Goal: Transaction & Acquisition: Purchase product/service

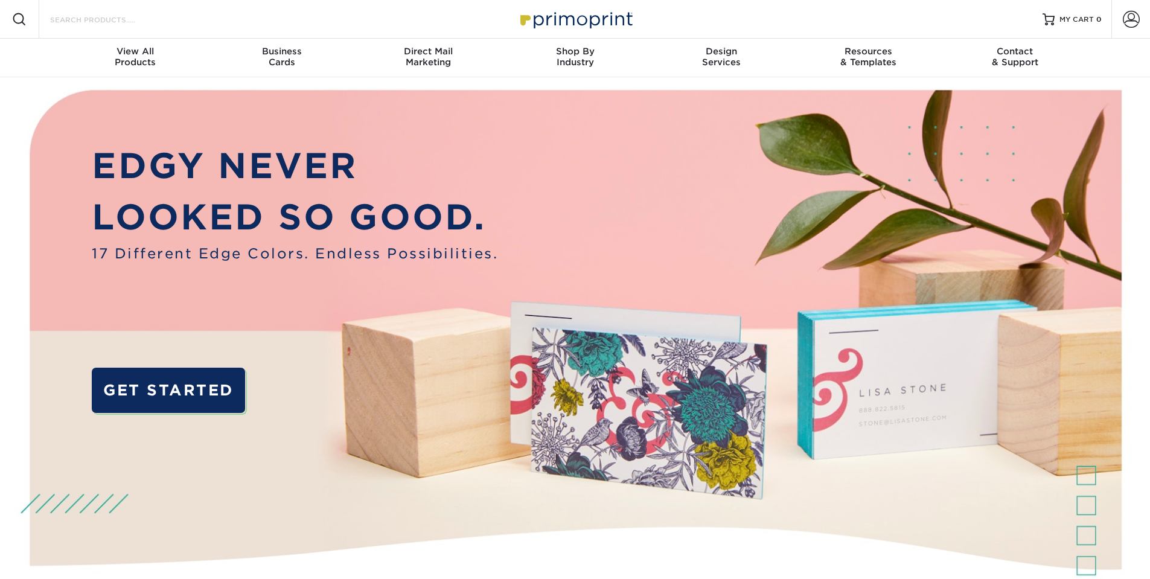
click at [127, 24] on input "Search Products" at bounding box center [108, 19] width 118 height 14
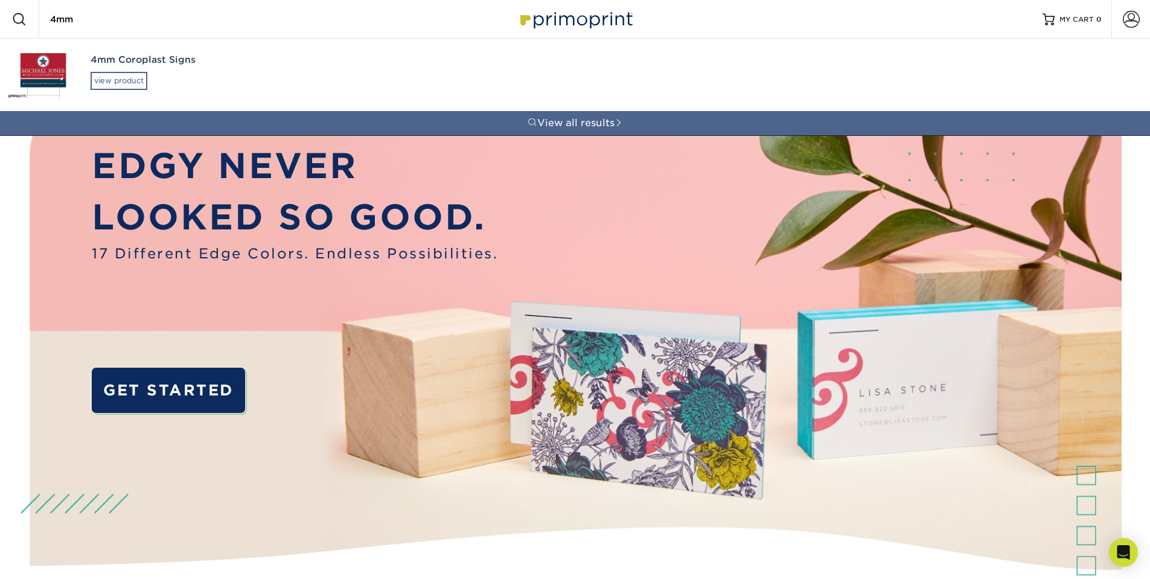
type input "4mm"
click at [124, 77] on div "view product" at bounding box center [119, 81] width 57 height 18
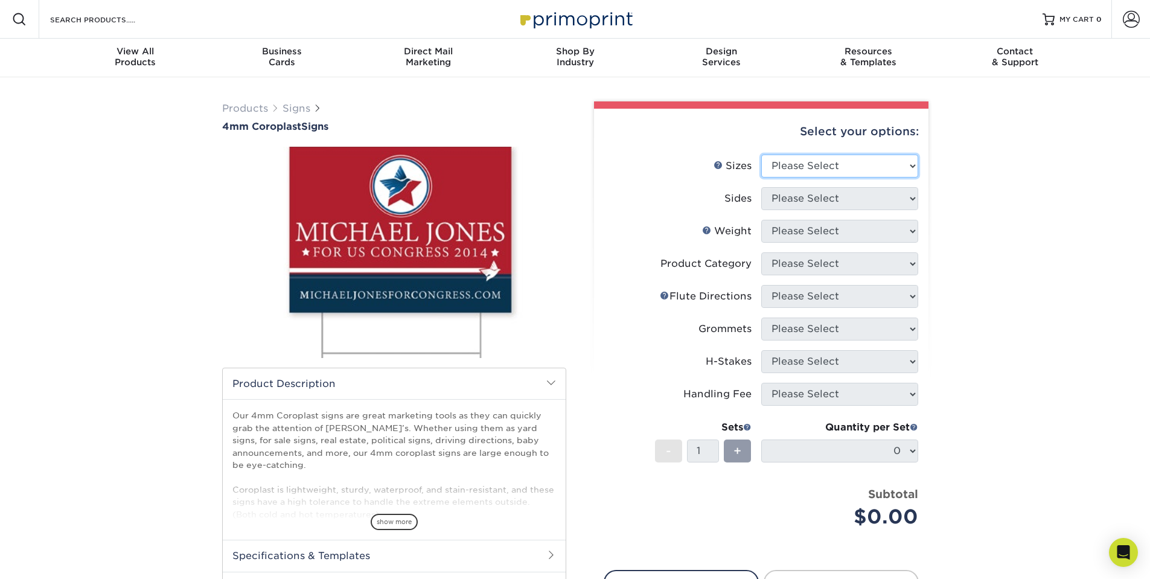
select select "18.00x24.00"
click at [761, 155] on select "Please Select 12" x 18" 18" x 24" 24" x 24" 24" x 36"" at bounding box center [839, 166] width 157 height 23
click at [798, 203] on select "Please Select Print Both Sides Print Front Only" at bounding box center [839, 198] width 157 height 23
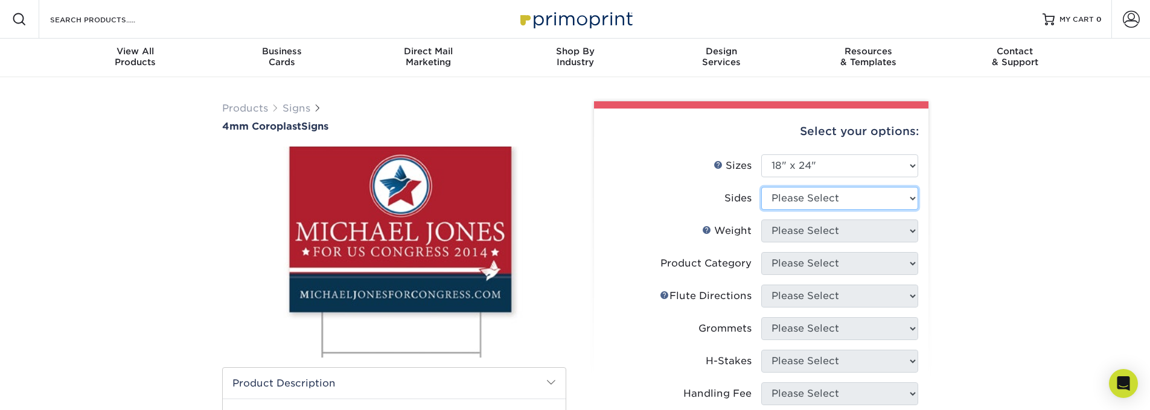
select select "13abbda7-1d64-4f25-8bb2-c179b224825d"
click at [761, 187] on select "Please Select Print Both Sides Print Front Only" at bounding box center [839, 198] width 157 height 23
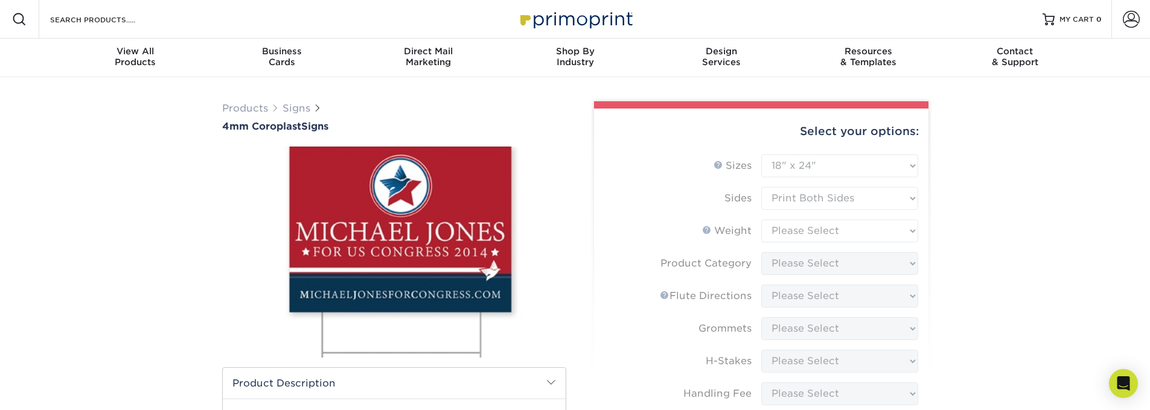
click at [811, 234] on form "Sizes Help Sizes Please Select 12" x 18" 18" x 24" 24" x 24" 24" x 36" Sides Pl…" at bounding box center [761, 355] width 315 height 401
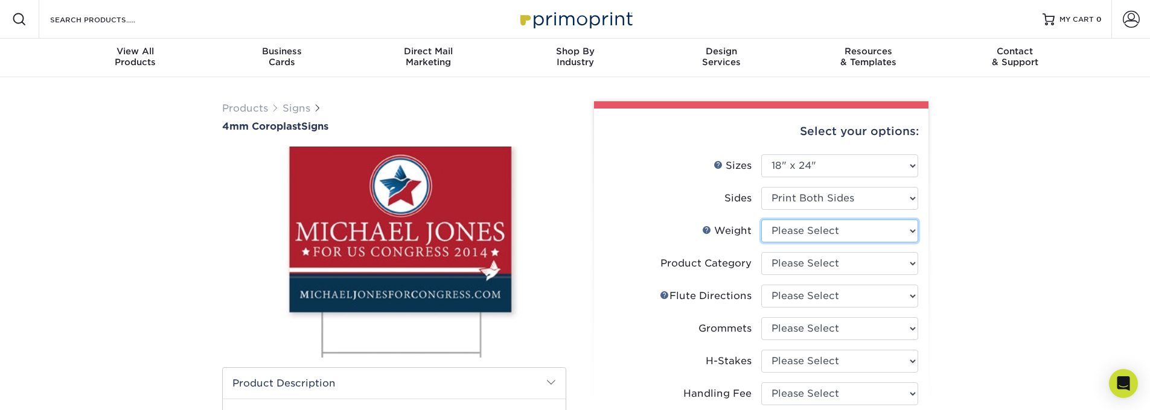
select select "4CORO"
click at [761, 220] on select "Please Select 4CORO" at bounding box center [839, 231] width 157 height 23
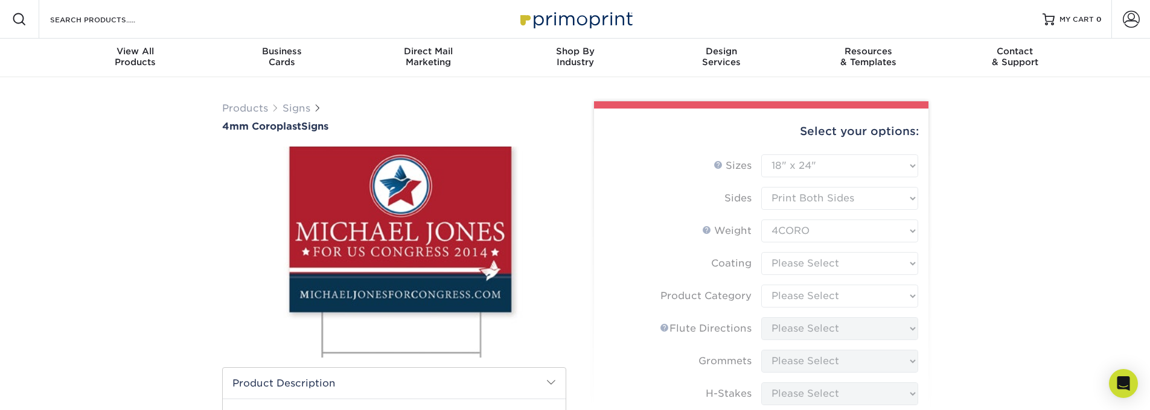
click at [835, 264] on form "Sizes Help Sizes Please Select 12" x 18" 18" x 24" 24" x 24" 24" x 36" Sides Pl…" at bounding box center [761, 388] width 315 height 467
click at [816, 264] on form "Sizes Help Sizes Please Select 12" x 18" 18" x 24" 24" x 24" 24" x 36" Sides Pl…" at bounding box center [761, 388] width 315 height 467
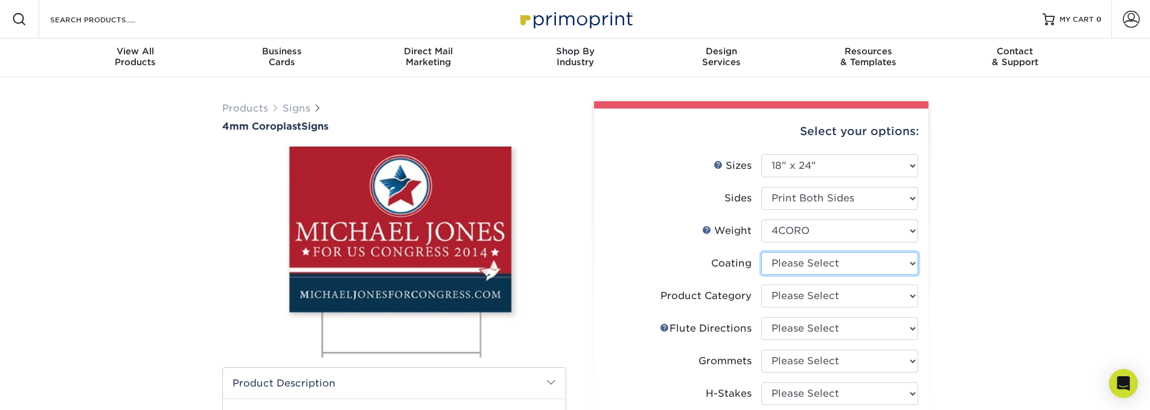
select select "3e7618de-abca-4bda-9f97-8b9129e913d8"
click at [761, 252] on select at bounding box center [839, 263] width 157 height 23
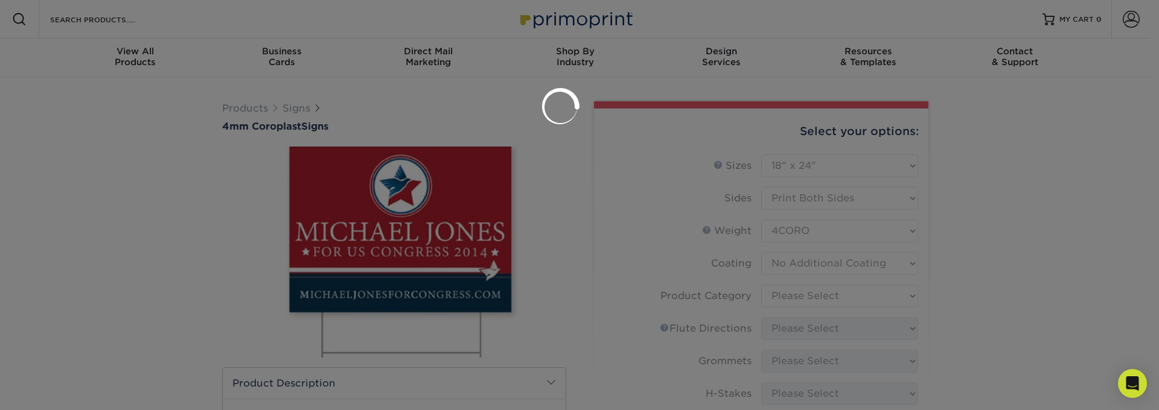
click at [804, 295] on div at bounding box center [579, 205] width 1159 height 410
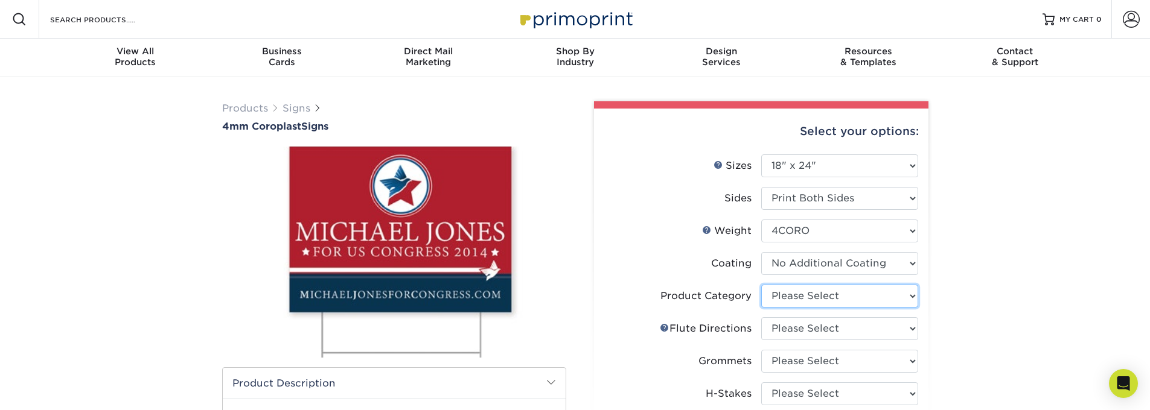
select select "b3582ed5-6912-492c-8440-2cc51afdb8e1"
click at [761, 285] on select "Please Select Coroplast Signs" at bounding box center [839, 296] width 157 height 23
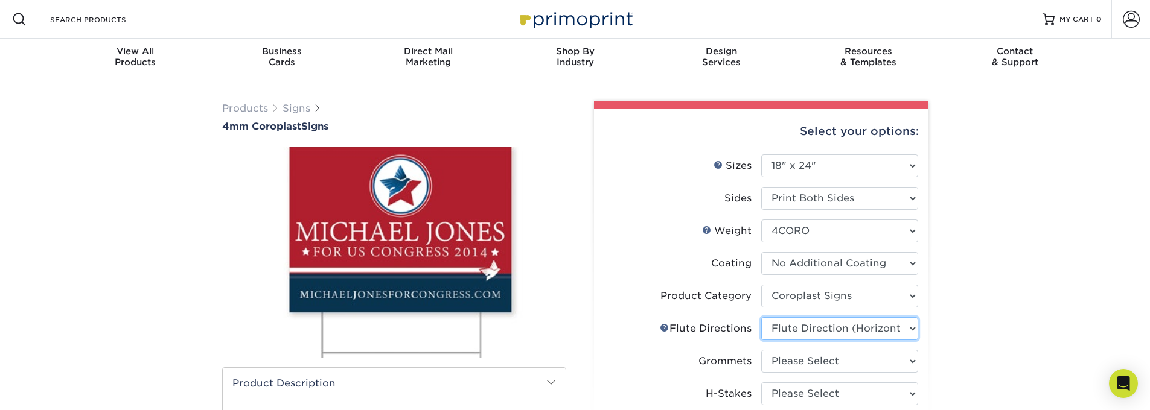
click at [761, 318] on select "Please Select Flute Direction (Horizontal) Flute Direction (Vertical)" at bounding box center [839, 329] width 157 height 23
click at [826, 344] on li "Flute Help Flute Directions Please Select Flute Direction (Horizontal) Flute Di…" at bounding box center [761, 334] width 314 height 33
select select "b9474d6d-25b7-40b8-b284-85b7690982f8"
click at [761, 318] on select "Please Select Flute Direction (Horizontal) Flute Direction (Vertical)" at bounding box center [839, 329] width 157 height 23
select select "90d329df-db80-4206-b821-ff9d3f363977"
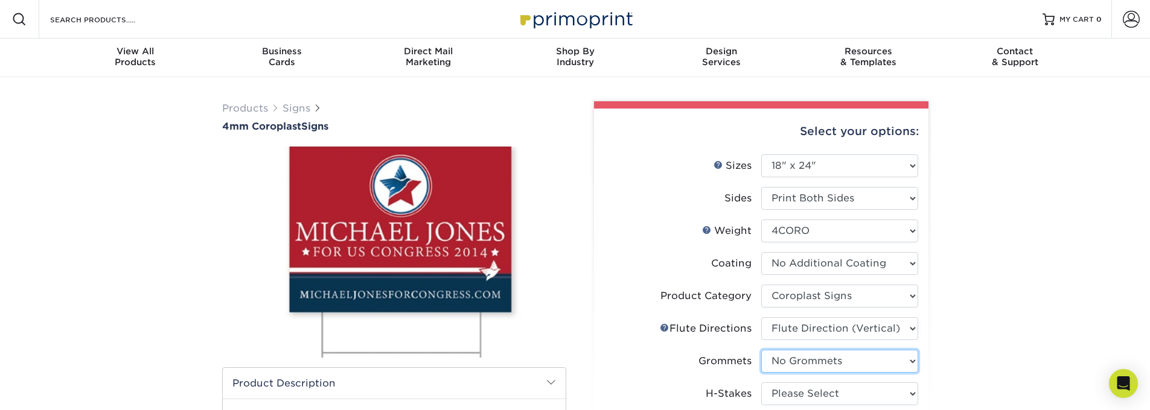
click at [761, 350] on select "Please Select No Grommets Yes, Grommet All 4 Corners Yes, Grommets Top Corners …" at bounding box center [839, 361] width 157 height 23
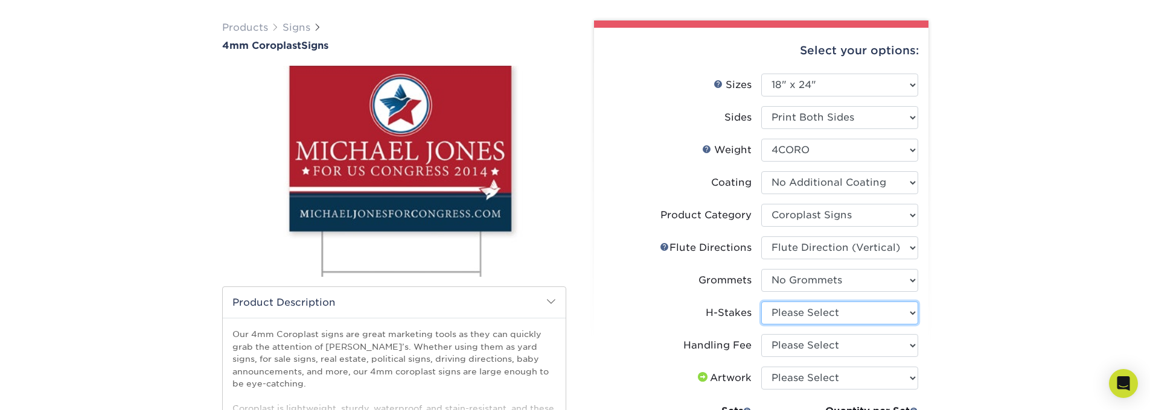
scroll to position [145, 0]
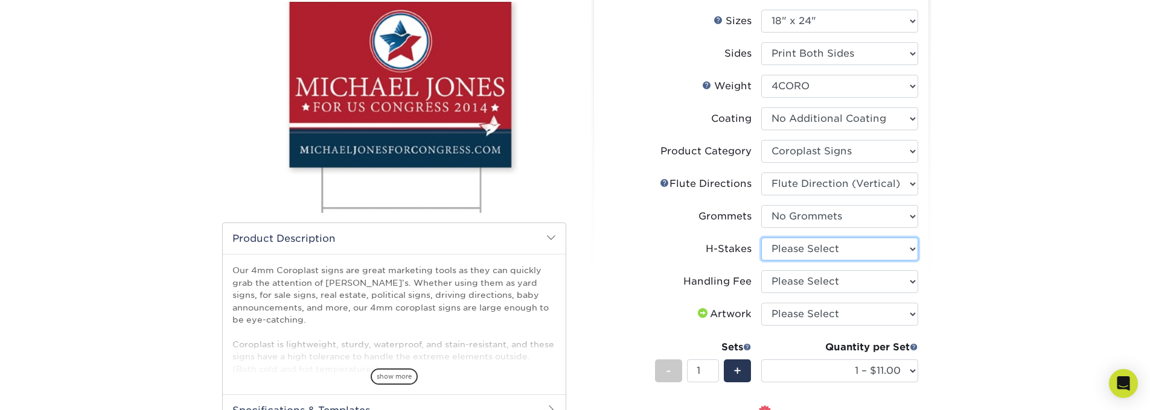
select select "8c85e97e-8b3a-46d2-b88d-acee5fa20222"
click at [761, 238] on select "Please Select No H-Stakes Yes" at bounding box center [839, 249] width 157 height 23
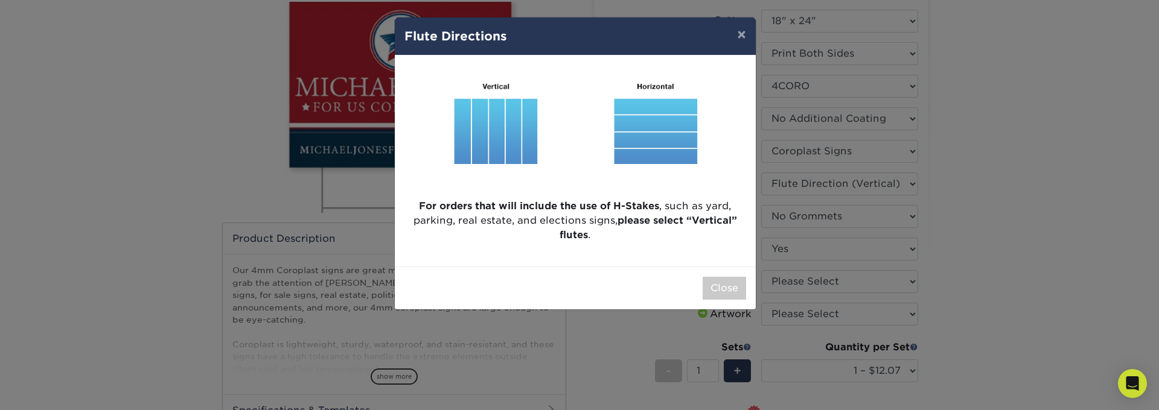
click at [817, 286] on div "× Flute Directions For orders that will include the use of H-Stakes , such as y…" at bounding box center [579, 205] width 1159 height 410
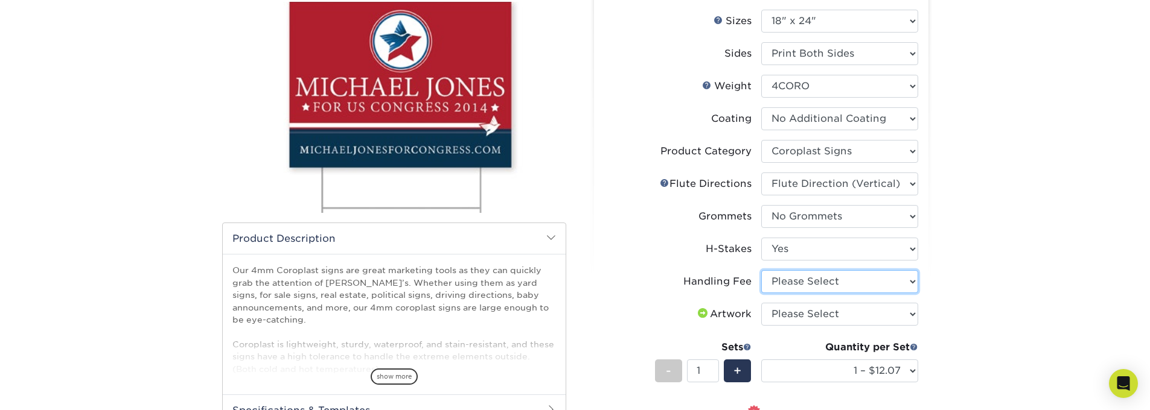
select select "ab74c079-444c-4260-ae6a-e09bdee8073c"
click at [761, 270] on select "Please Select Handling Fee" at bounding box center [839, 281] width 157 height 23
select select "upload"
click at [761, 303] on select "Please Select I will upload files I need a design - $50" at bounding box center [839, 314] width 157 height 23
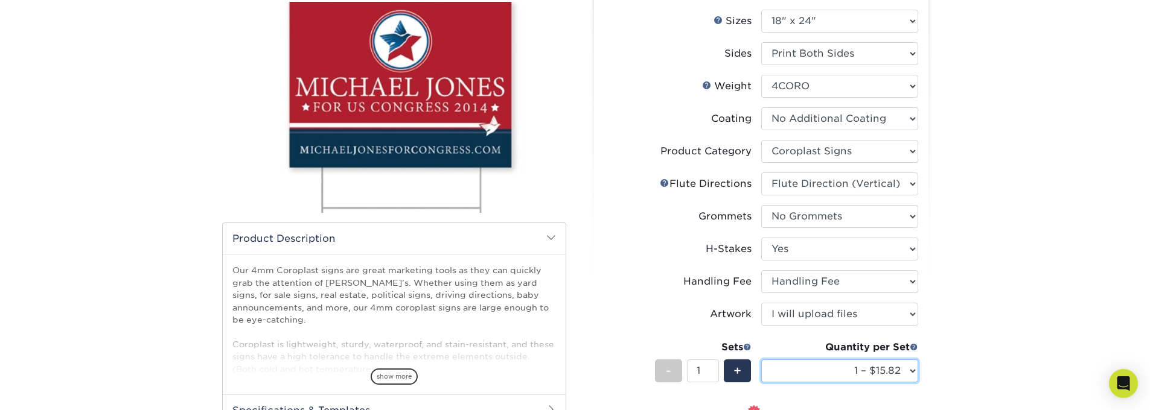
select select "10 – $115.73"
click at [761, 360] on select "1 – $15.82 2 – $26.90 3 – $38.97 4 – $46.29 5 – $58.37 6 – $69.44 7 – $81.51 8 …" at bounding box center [839, 371] width 157 height 23
click at [1009, 202] on div "Products Signs 4mm Coroplast Signs /" at bounding box center [575, 295] width 1150 height 727
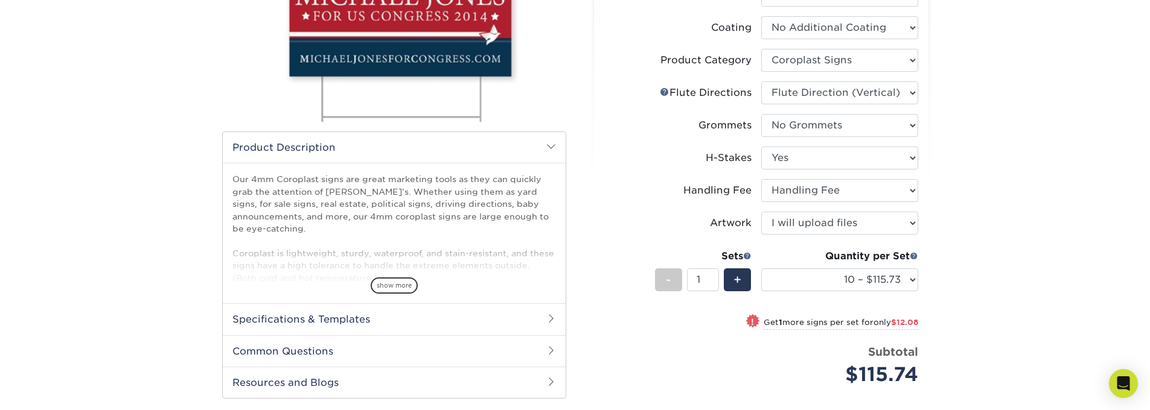
scroll to position [362, 0]
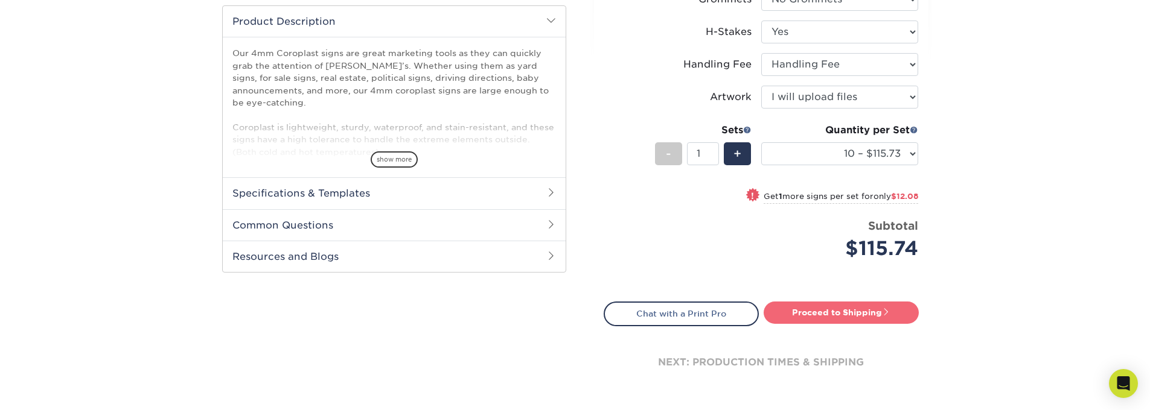
click at [855, 317] on link "Proceed to Shipping" at bounding box center [841, 313] width 155 height 22
type input "Set 1"
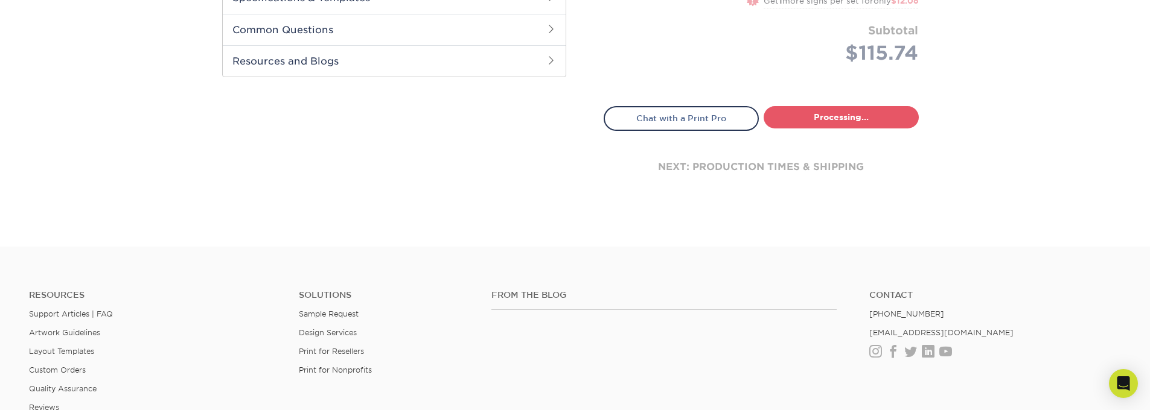
select select "66fa3dd7-a777-44c5-9a33-b53e9be1fb0b"
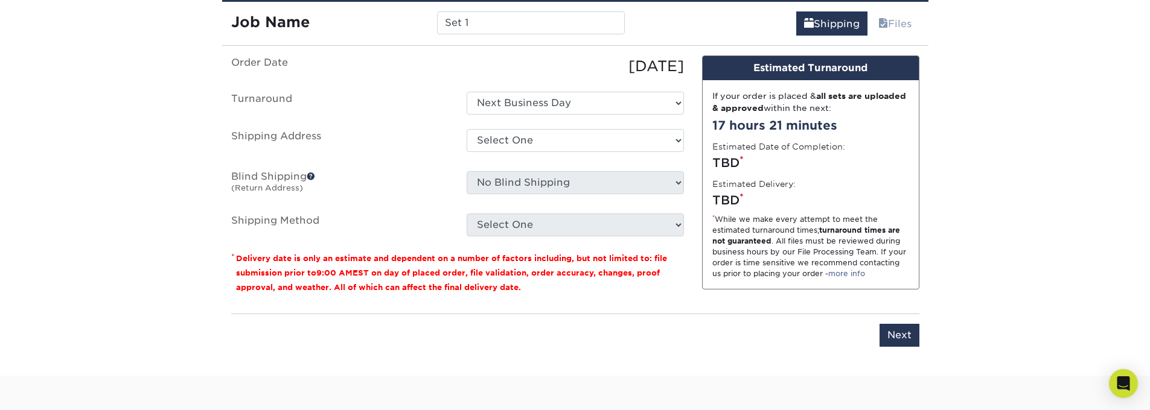
scroll to position [625, 0]
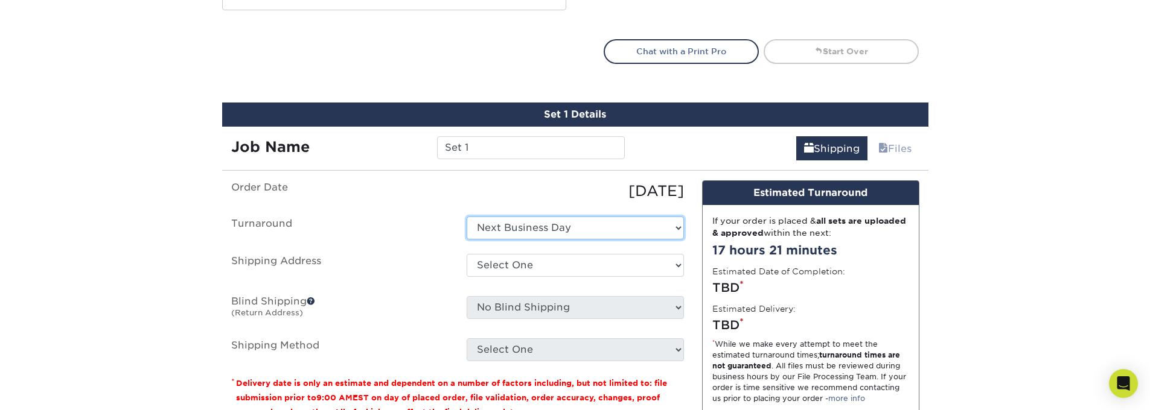
click at [526, 228] on select "Select One Next Business Day" at bounding box center [575, 228] width 217 height 23
click at [467, 277] on select "Select One + Add New Address - Login" at bounding box center [575, 265] width 217 height 23
select select "-1"
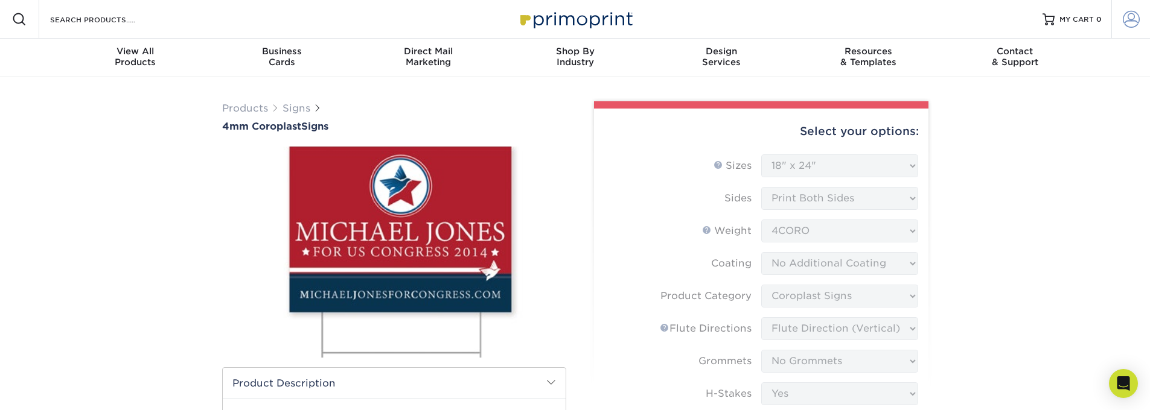
click at [1140, 17] on link "Account" at bounding box center [1130, 19] width 39 height 39
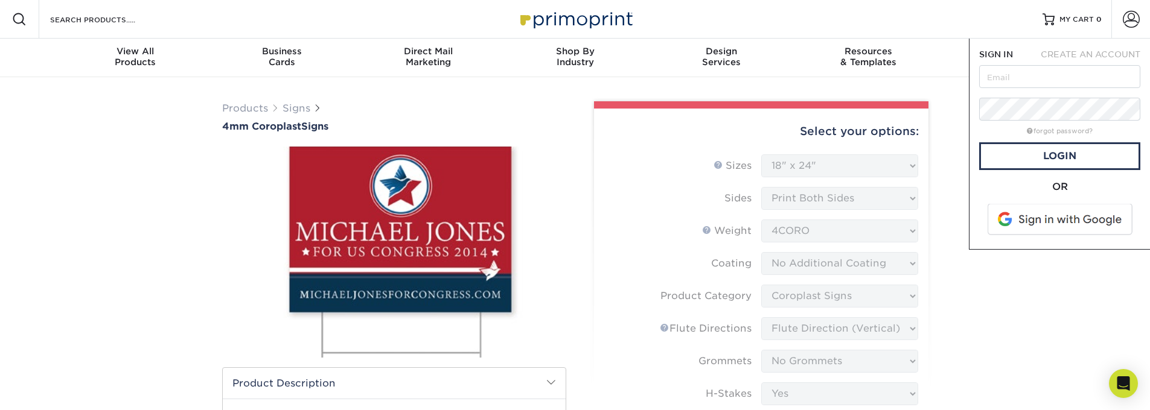
click at [1044, 91] on form "SIGN IN CREATE AN ACCOUNT forgot password? All fields are required. Login OR" at bounding box center [1059, 143] width 161 height 191
click at [1043, 81] on input "text" at bounding box center [1059, 76] width 161 height 23
click at [1069, 78] on input "jose.bidegain@dualbootpartners.com" at bounding box center [1059, 76] width 161 height 23
click at [1053, 77] on input "jose.bidegain@dualbootpartners.com" at bounding box center [1059, 76] width 161 height 23
type input "jose.bidegain+customer@dualbootpartners.com"
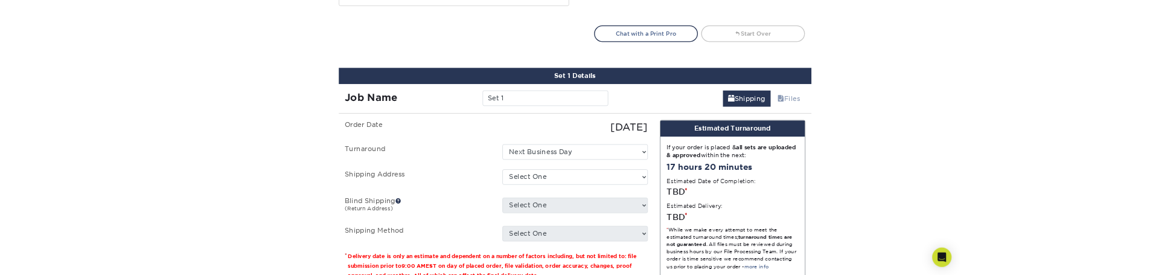
scroll to position [652, 0]
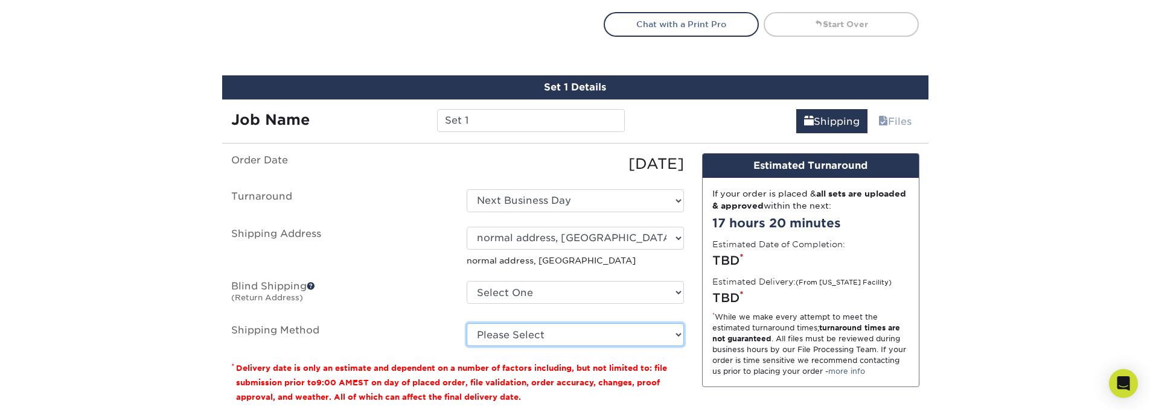
drag, startPoint x: 514, startPoint y: 327, endPoint x: 522, endPoint y: 336, distance: 12.1
click at [522, 336] on select "Please Select" at bounding box center [575, 335] width 217 height 23
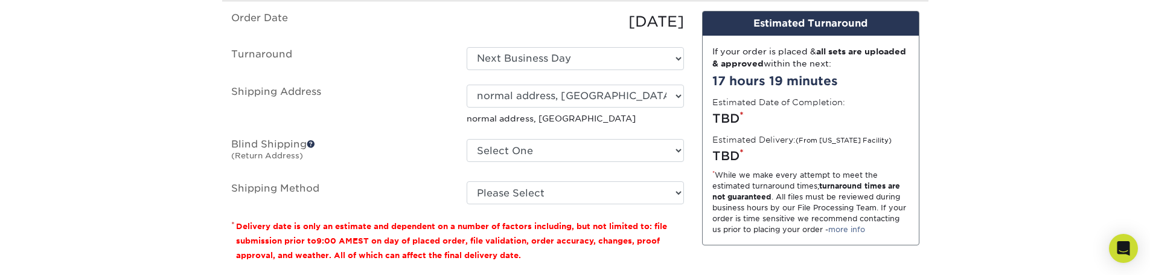
scroll to position [797, 0]
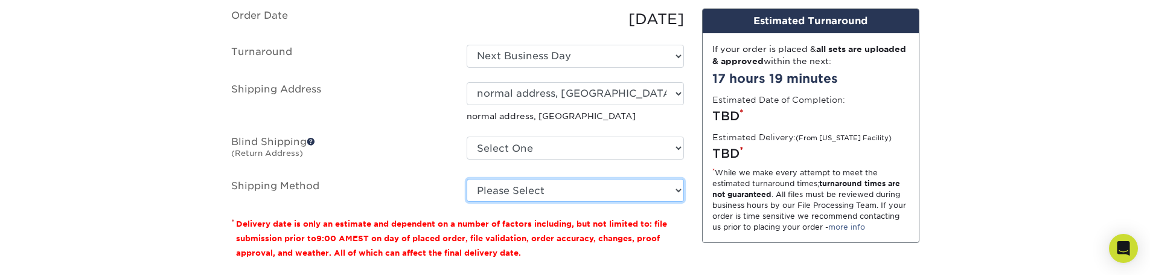
click at [545, 196] on select "Please Select" at bounding box center [575, 190] width 217 height 23
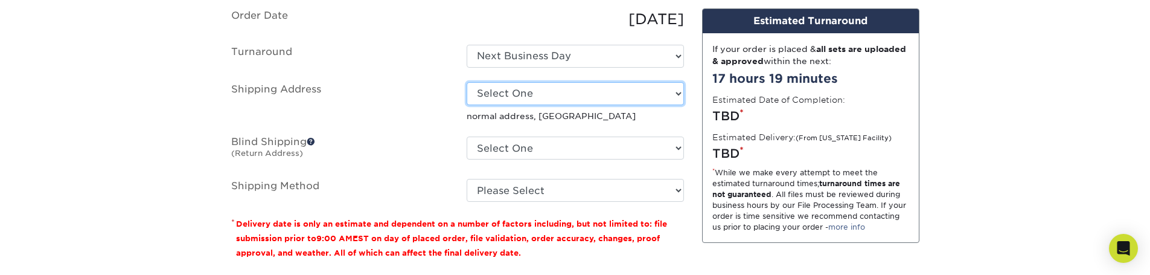
click at [467, 82] on select "Select One CA 10001, Kiew, CA 105 MAIN ST, BROOKLYN, NY 321 MINUTE ARMS RD, UNI…" at bounding box center [575, 93] width 217 height 23
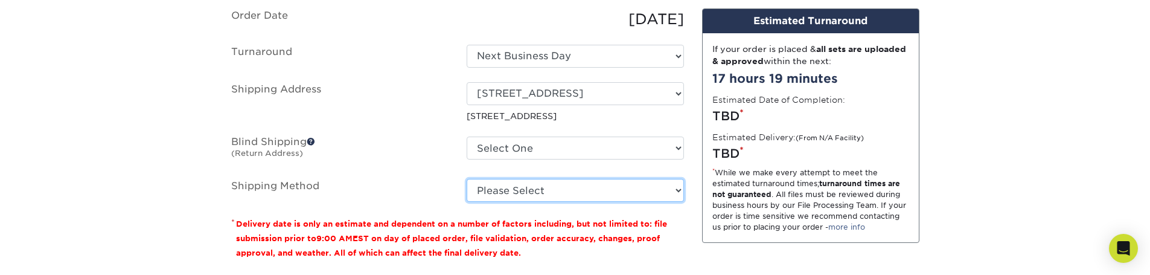
drag, startPoint x: 535, startPoint y: 191, endPoint x: 433, endPoint y: 211, distance: 103.4
click at [433, 212] on fieldset "Order Date 09/12/2025 Turnaround Select One Next Business Day Shipping Address …" at bounding box center [457, 112] width 453 height 208
drag, startPoint x: 525, startPoint y: 192, endPoint x: 240, endPoint y: 158, distance: 286.9
click at [240, 158] on ul "Order Date 09/12/2025 Turnaround Select One Next Business Day Shipping Address …" at bounding box center [457, 104] width 453 height 193
click at [544, 191] on select "Please Select" at bounding box center [575, 190] width 217 height 23
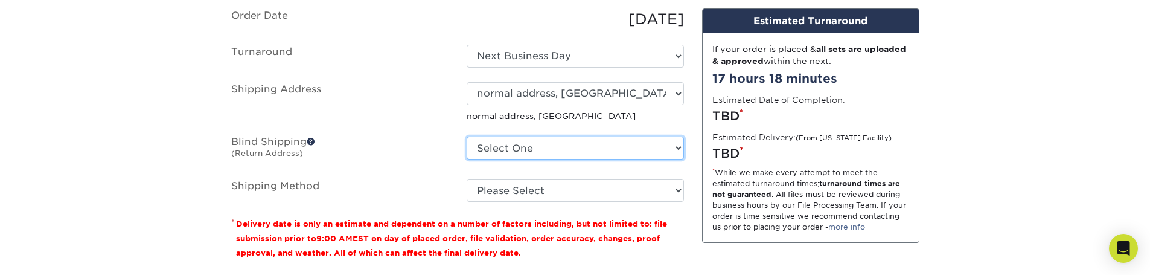
click at [530, 152] on select "Select One CA 10001, Kiew, CA 105 MAIN ST, BROOKLYN, NY 321 MINUTE ARMS RD, UNI…" at bounding box center [575, 147] width 217 height 23
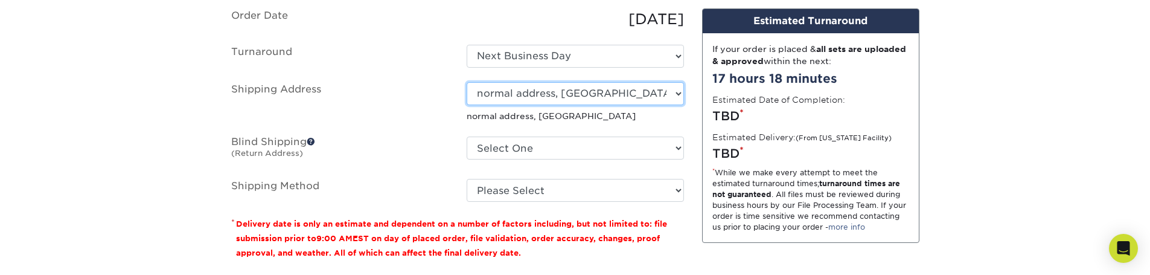
select select "282397"
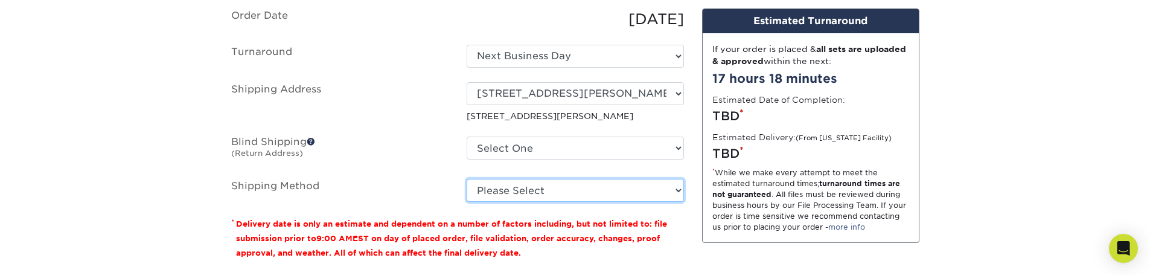
select select "G4MFLATRATE"
click at [467, 179] on select "Please Select G4M Flat Rate Shipping (+$11.20) Ground Shipping (+$26.01) 3 Day …" at bounding box center [575, 190] width 217 height 23
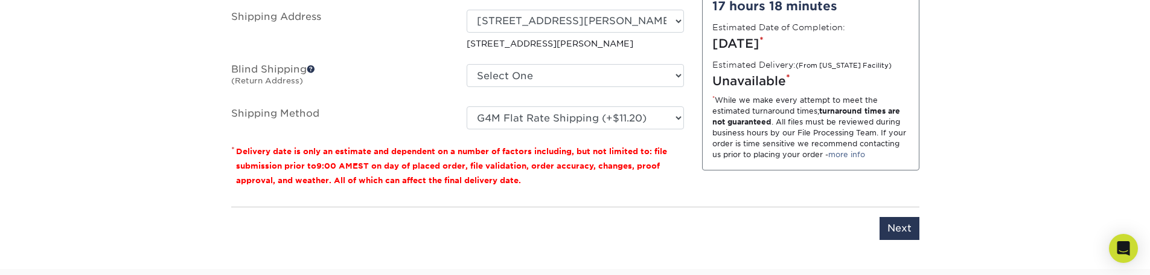
click at [894, 216] on div "Please enter job name and select desired turnaround time, shipping address and …" at bounding box center [575, 222] width 688 height 33
click at [893, 222] on input "Next" at bounding box center [900, 228] width 40 height 23
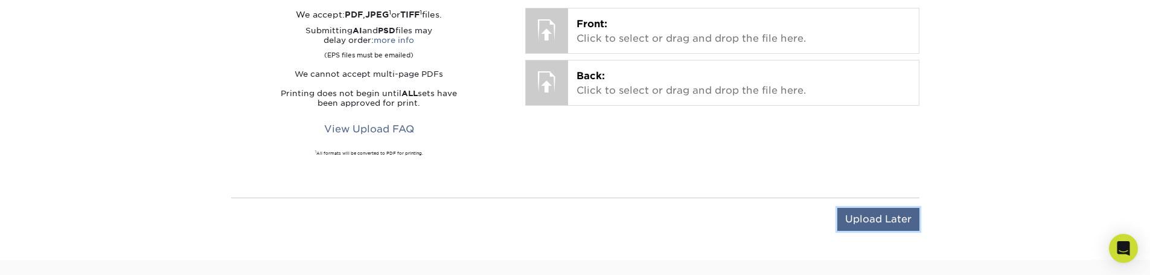
click at [861, 217] on input "Upload Later" at bounding box center [878, 219] width 82 height 23
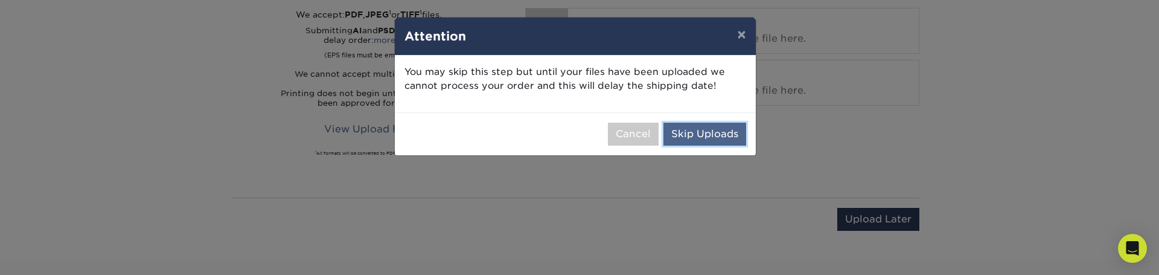
click at [722, 138] on button "Skip Uploads" at bounding box center [704, 134] width 83 height 23
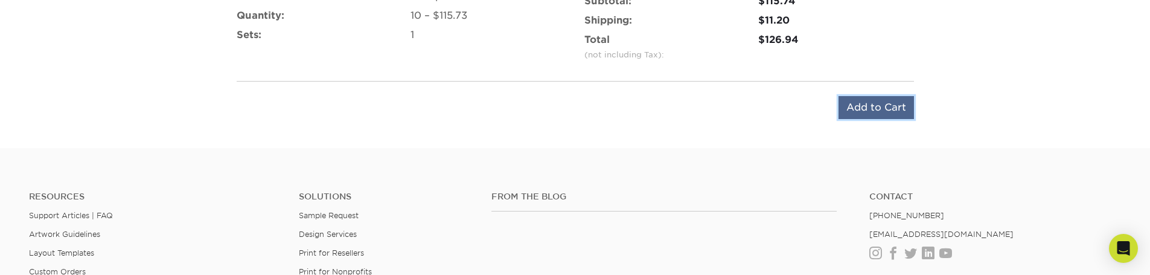
click at [870, 107] on input "Add to Cart" at bounding box center [875, 107] width 75 height 23
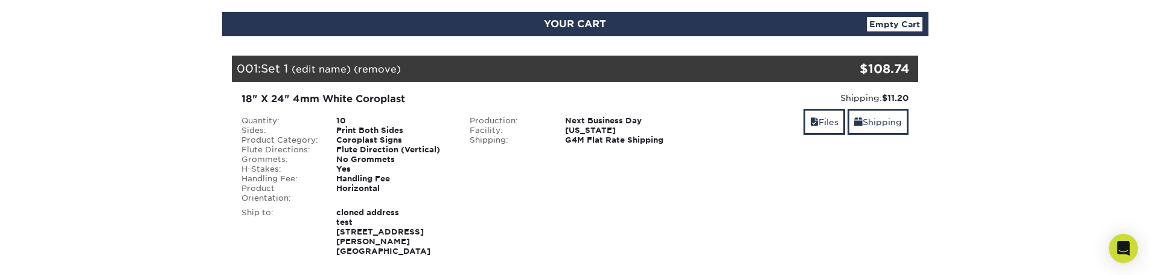
scroll to position [145, 0]
